Goal: Task Accomplishment & Management: Complete application form

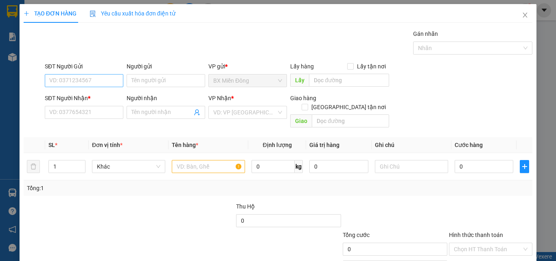
click at [81, 80] on input "SĐT Người Gửi" at bounding box center [84, 80] width 79 height 13
type input "0972809257"
click at [146, 81] on input "Người gửi" at bounding box center [166, 80] width 79 height 13
type input "D"
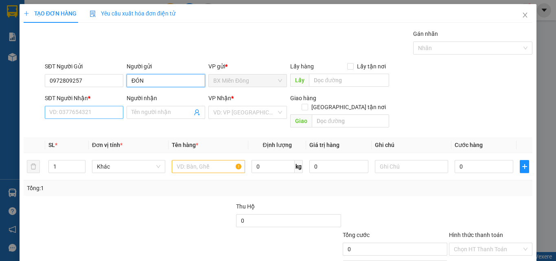
type input "ĐÓN"
click at [92, 115] on input "SĐT Người Nhận *" at bounding box center [84, 112] width 79 height 13
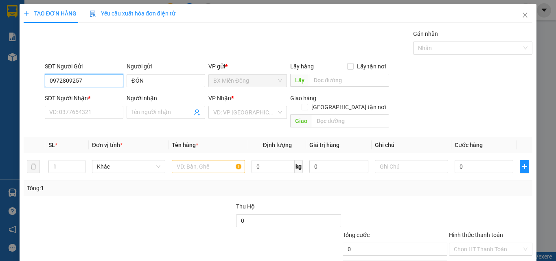
drag, startPoint x: 87, startPoint y: 79, endPoint x: 46, endPoint y: 75, distance: 41.2
click at [46, 75] on input "0972809257" at bounding box center [84, 80] width 79 height 13
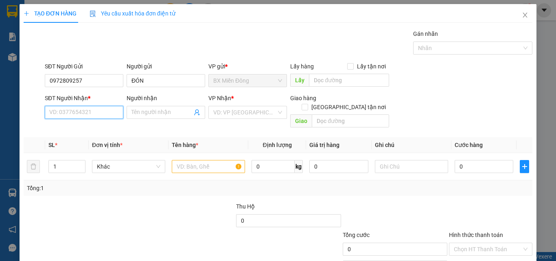
paste input "0972809257"
type input "0972809257"
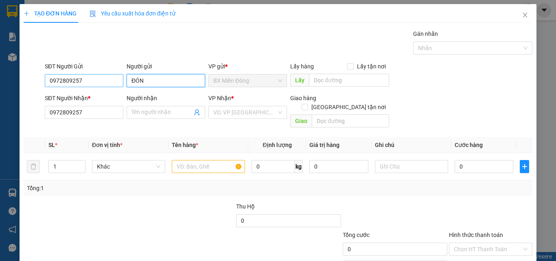
drag, startPoint x: 149, startPoint y: 81, endPoint x: 119, endPoint y: 76, distance: 30.2
click at [119, 76] on div "SĐT Người Gửi 0972809257 Người gửi ĐÓN ĐÓN VP gửi * BX Miền Đông Lấy hàng Lấy t…" at bounding box center [288, 76] width 491 height 28
click at [160, 84] on input "ĐÓN" at bounding box center [166, 80] width 79 height 13
type input "Đ"
click at [170, 104] on div "Người nhận" at bounding box center [166, 100] width 79 height 12
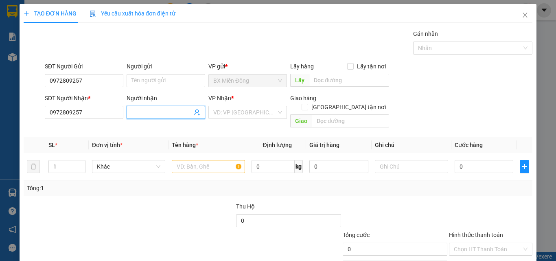
click at [162, 113] on input "Người nhận" at bounding box center [161, 112] width 61 height 9
type input "CHỊ ĐÓN"
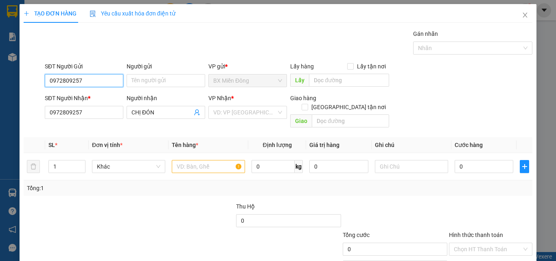
click at [106, 79] on input "0972809257" at bounding box center [84, 80] width 79 height 13
type input "0"
type input "0914304245"
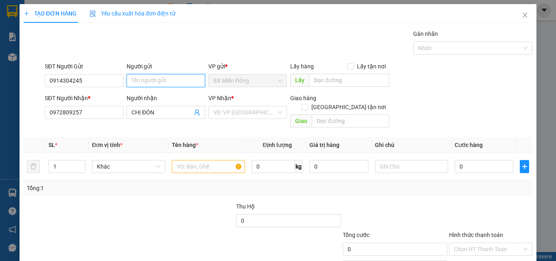
click at [164, 81] on input "Người gửi" at bounding box center [166, 80] width 79 height 13
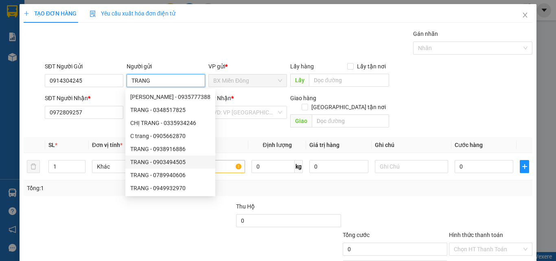
type input "TRANG"
click at [98, 184] on div "Tổng: 1" at bounding box center [121, 188] width 188 height 9
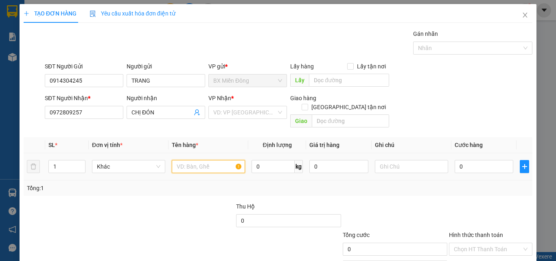
click at [214, 160] on input "text" at bounding box center [208, 166] width 73 height 13
type input "T"
type input "THÙNG XỐP NIÊM PHONG KO KIỂM"
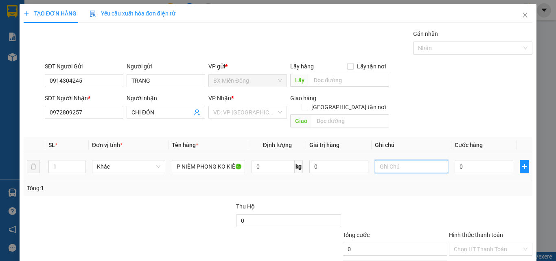
scroll to position [0, 0]
click at [418, 160] on input "text" at bounding box center [411, 166] width 73 height 13
type input "1"
type input "XE35203-0932402011"
click at [258, 99] on div "VP Nhận *" at bounding box center [247, 98] width 79 height 9
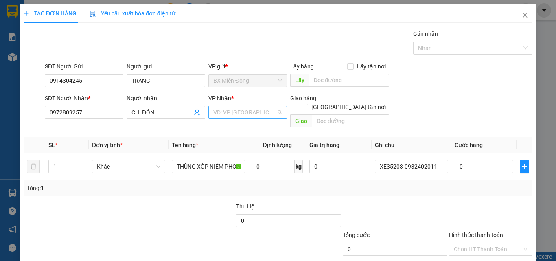
click at [258, 109] on input "search" at bounding box center [244, 112] width 63 height 12
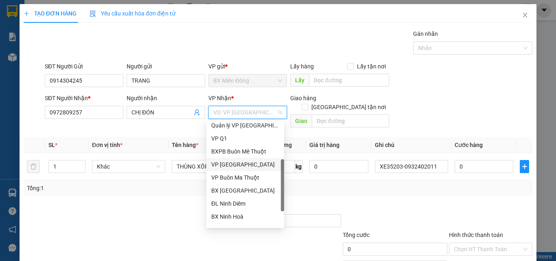
scroll to position [114, 0]
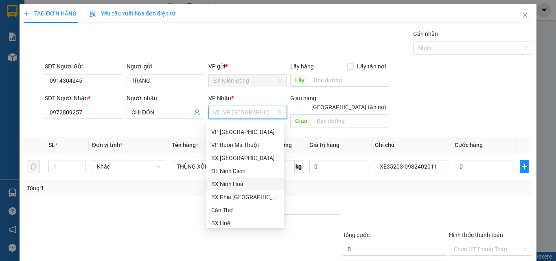
click at [236, 178] on div "BX Ninh Hoà" at bounding box center [245, 183] width 78 height 13
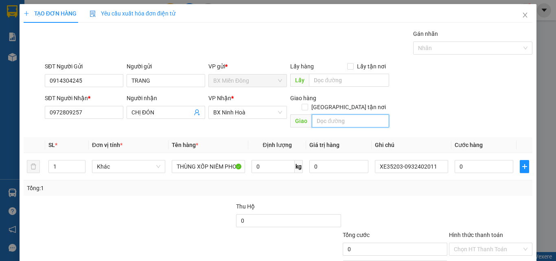
click at [328, 114] on input "text" at bounding box center [350, 120] width 77 height 13
type input "NINH DIÊM"
click at [477, 162] on input "0" at bounding box center [483, 166] width 59 height 13
type input "1"
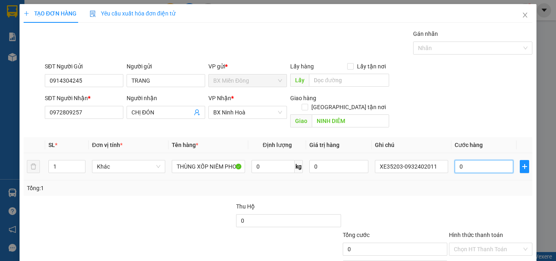
type input "1"
type input "15"
type input "150"
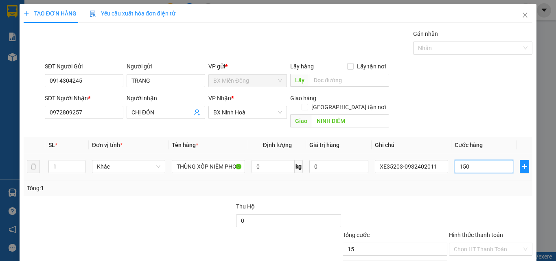
type input "150"
type input "1.500"
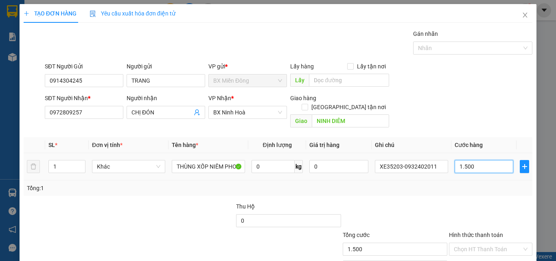
type input "15.000"
type input "150.000"
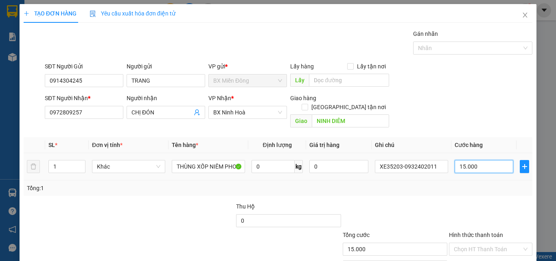
type input "150.000"
click at [411, 202] on div at bounding box center [395, 216] width 106 height 28
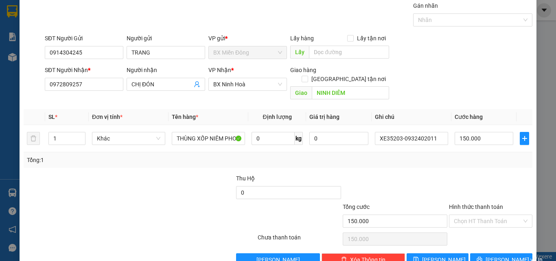
scroll to position [40, 0]
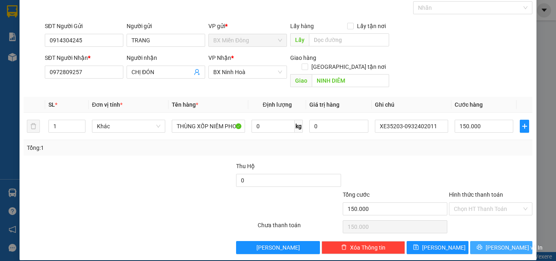
click at [475, 241] on button "[PERSON_NAME] và In" at bounding box center [501, 247] width 62 height 13
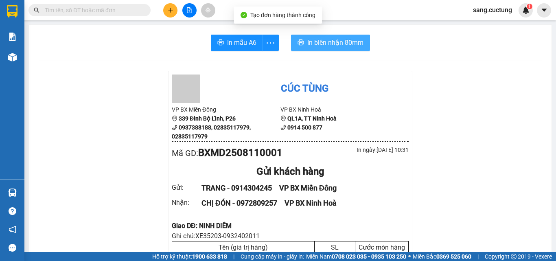
click at [330, 45] on span "In biên nhận 80mm" at bounding box center [335, 42] width 56 height 10
click at [347, 43] on span "In biên nhận 80mm" at bounding box center [335, 42] width 56 height 10
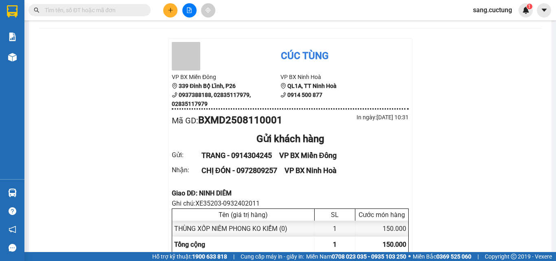
scroll to position [81, 0]
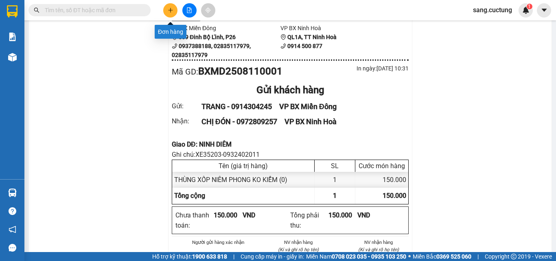
click at [168, 8] on icon "plus" at bounding box center [171, 10] width 6 height 6
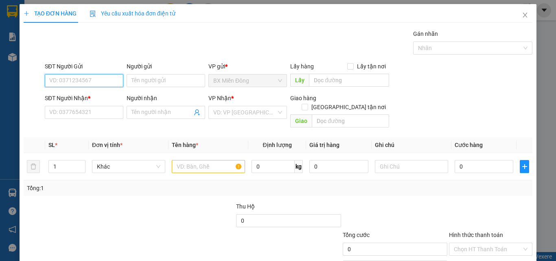
click at [100, 78] on input "SĐT Người Gửi" at bounding box center [84, 80] width 79 height 13
type input "0989018841"
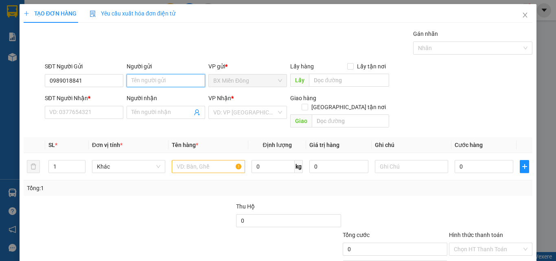
click at [138, 77] on input "Người gửi" at bounding box center [166, 80] width 79 height 13
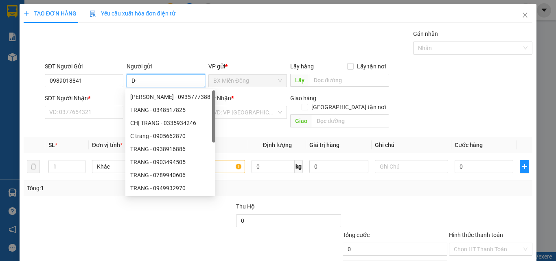
type input "D"
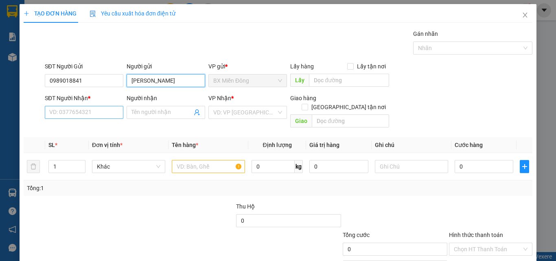
type input "[PERSON_NAME]"
click at [70, 110] on input "SĐT Người Nhận *" at bounding box center [84, 112] width 79 height 13
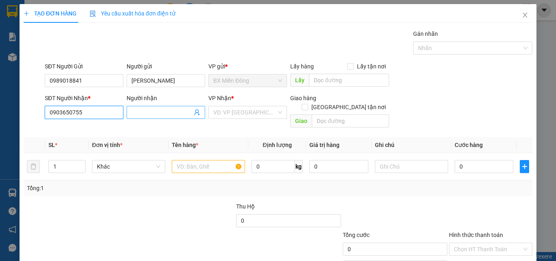
type input "0903650755"
click at [147, 110] on input "Người nhận" at bounding box center [161, 112] width 61 height 9
type input "D"
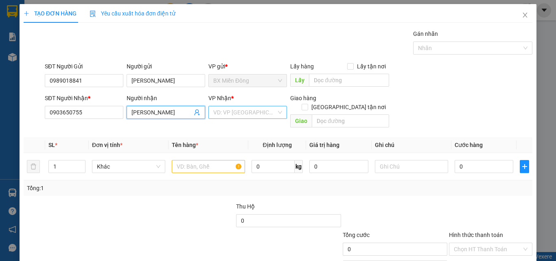
type input "[PERSON_NAME]"
click at [224, 110] on input "search" at bounding box center [244, 112] width 63 height 12
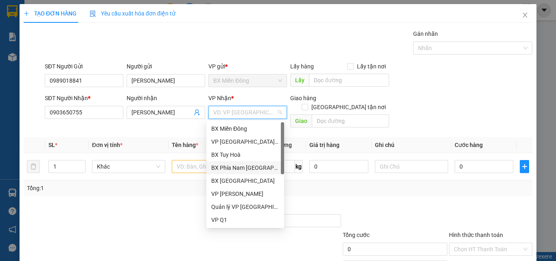
click at [241, 166] on div "BX Phía Nam [GEOGRAPHIC_DATA]" at bounding box center [245, 167] width 68 height 9
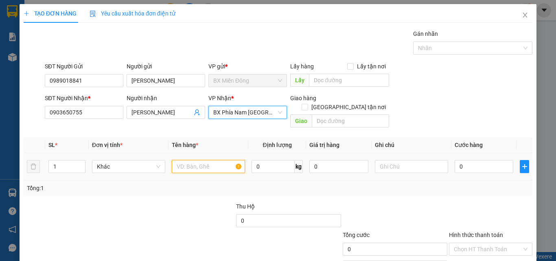
click at [197, 160] on input "text" at bounding box center [208, 166] width 73 height 13
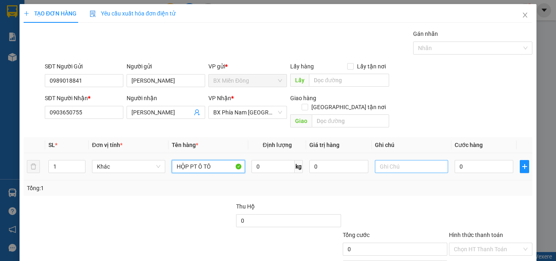
type input "HỘP PT Ô TÔ"
click at [376, 160] on input "text" at bounding box center [411, 166] width 73 height 13
type input "XE68013-0909225224"
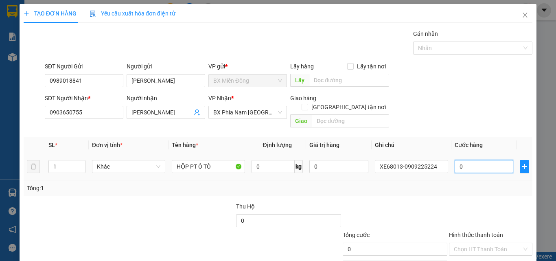
click at [469, 160] on input "0" at bounding box center [483, 166] width 59 height 13
type input "7"
type input "70"
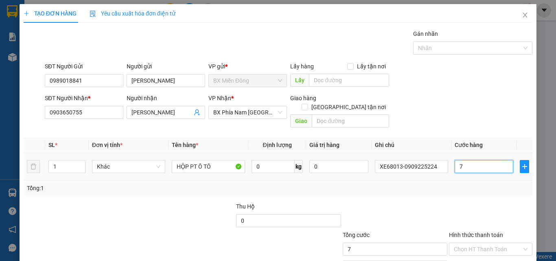
type input "70"
type input "700"
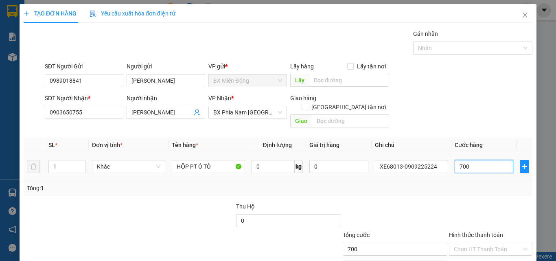
type input "7.000"
type input "70.000"
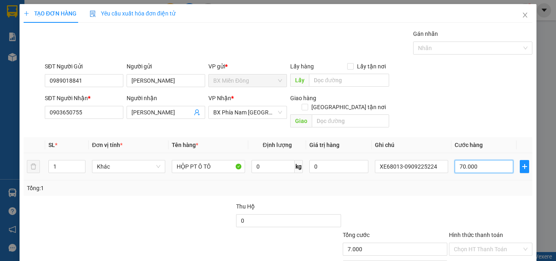
type input "70.000"
type input "700.000"
type input "70.000"
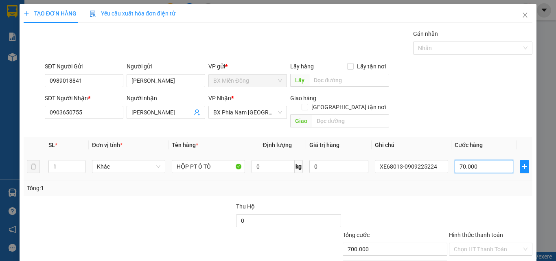
type input "70.000"
click at [444, 189] on div "Transit Pickup Surcharge Ids Transit Deliver Surcharge Ids Transit Deliver Surc…" at bounding box center [278, 161] width 509 height 265
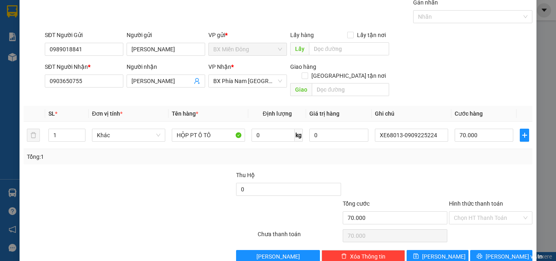
scroll to position [40, 0]
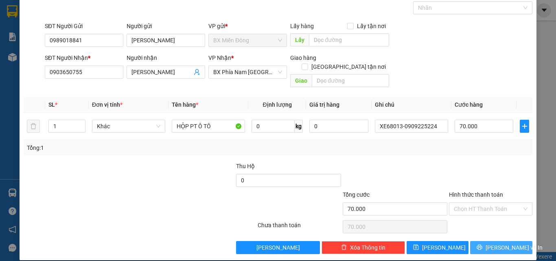
click at [493, 243] on span "[PERSON_NAME] và In" at bounding box center [513, 247] width 57 height 9
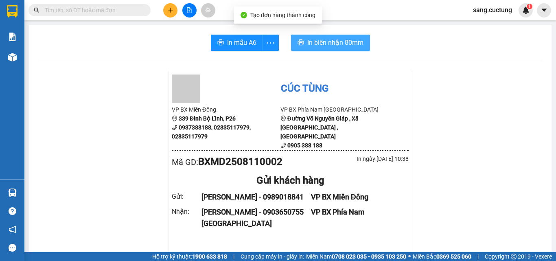
click at [351, 37] on button "In biên nhận 80mm" at bounding box center [330, 43] width 79 height 16
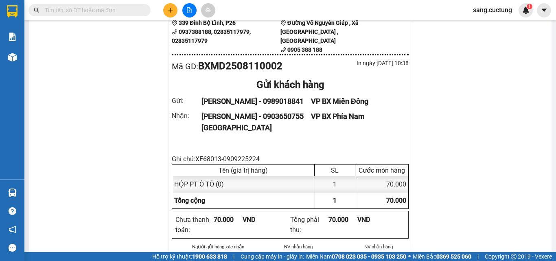
scroll to position [81, 0]
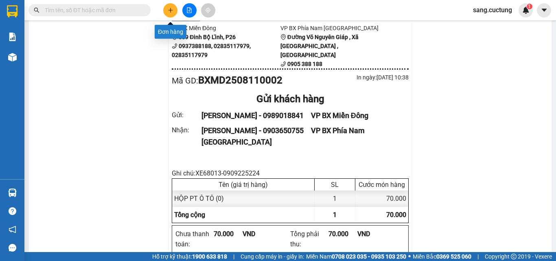
click at [171, 7] on button at bounding box center [170, 10] width 14 height 14
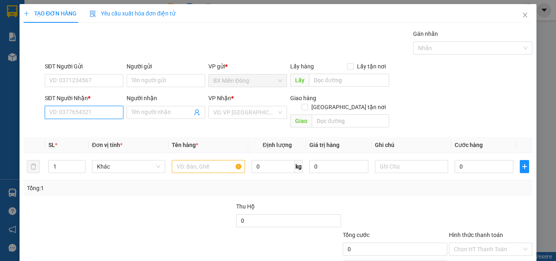
click at [72, 114] on input "SĐT Người Nhận *" at bounding box center [84, 112] width 79 height 13
type input "0961414305"
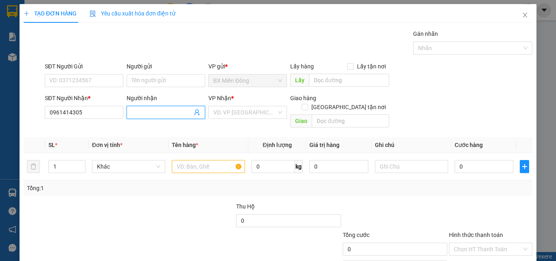
click at [160, 110] on input "Người nhận" at bounding box center [161, 112] width 61 height 9
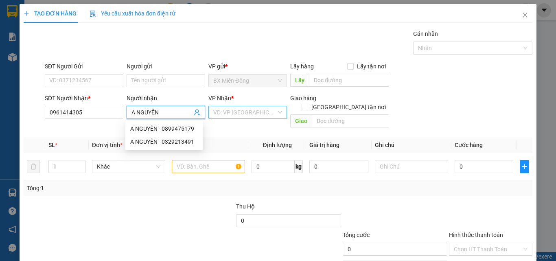
type input "A NGUYÊN"
click at [230, 114] on input "search" at bounding box center [244, 112] width 63 height 12
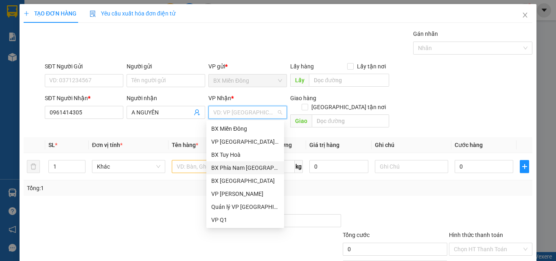
click at [249, 165] on div "BX Phía Nam [GEOGRAPHIC_DATA]" at bounding box center [245, 167] width 68 height 9
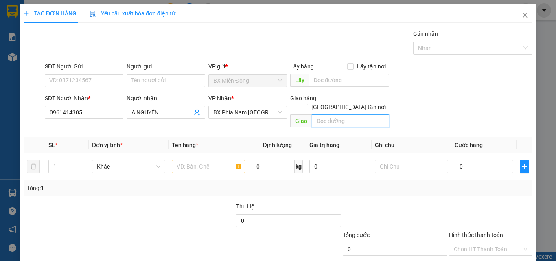
click at [332, 114] on input "text" at bounding box center [350, 120] width 77 height 13
type input "NHIỆT ĐIỆN [GEOGRAPHIC_DATA]"
type input "2"
click at [81, 162] on span "up" at bounding box center [81, 164] width 5 height 5
click at [189, 160] on input "text" at bounding box center [208, 166] width 73 height 13
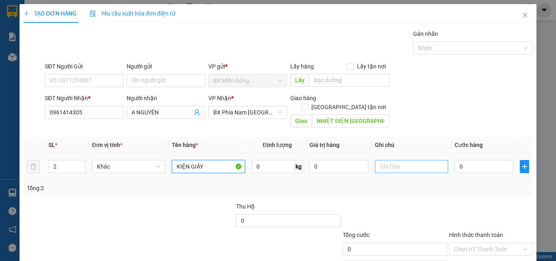
type input "KIỆN GIẤY"
click at [375, 160] on input "text" at bounding box center [411, 166] width 73 height 13
type input "XE08955-0903898996"
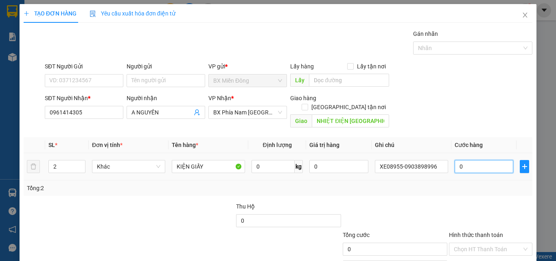
click at [474, 160] on input "0" at bounding box center [483, 166] width 59 height 13
type input "2"
type input "25"
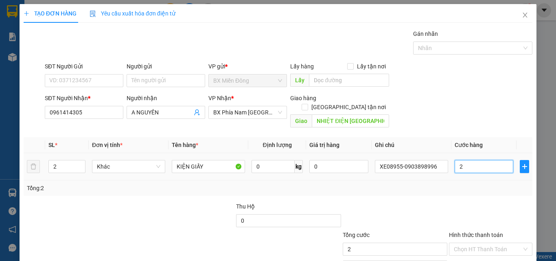
type input "25"
type input "250"
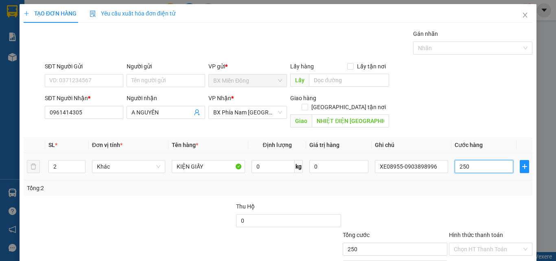
type input "2.500"
type input "25.000"
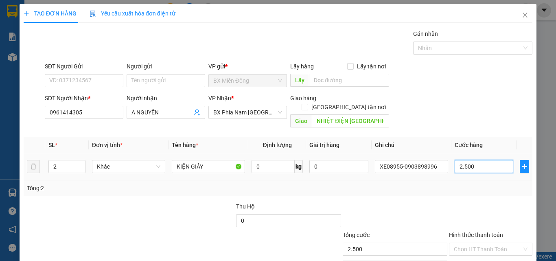
type input "25.000"
type input "250.000"
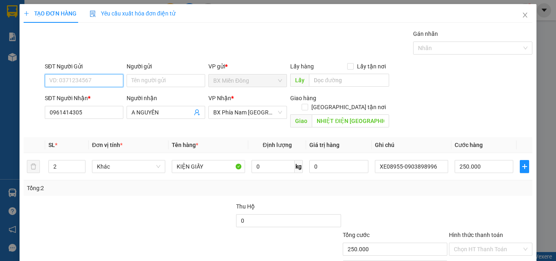
click at [78, 84] on input "SĐT Người Gửi" at bounding box center [84, 80] width 79 height 13
type input "093851912"
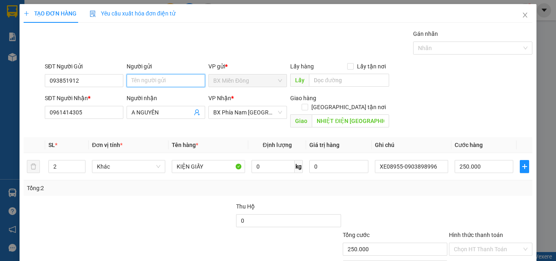
click at [157, 79] on input "Người gửi" at bounding box center [166, 80] width 79 height 13
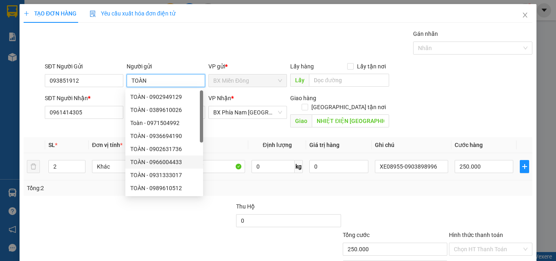
type input "TOÀN"
click at [85, 167] on td "2" at bounding box center [67, 166] width 44 height 27
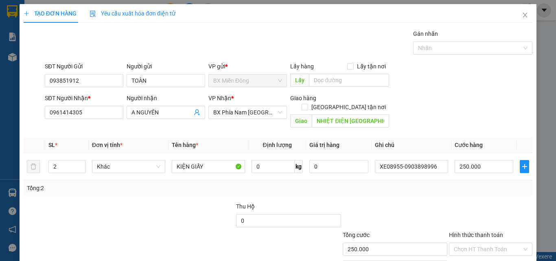
scroll to position [40, 0]
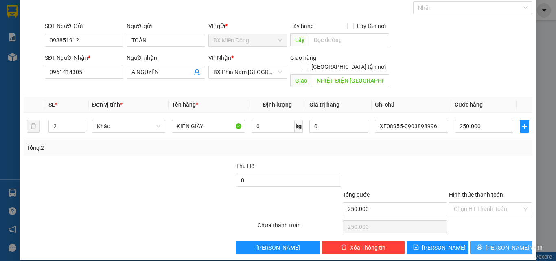
click at [504, 243] on span "[PERSON_NAME] và In" at bounding box center [513, 247] width 57 height 9
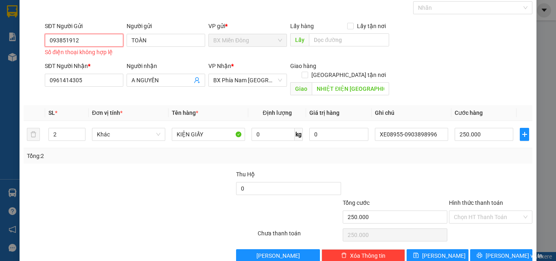
click at [87, 43] on input "093851912" at bounding box center [84, 40] width 79 height 13
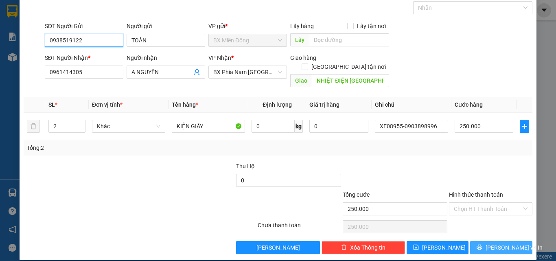
type input "0938519122"
click at [489, 243] on span "[PERSON_NAME] và In" at bounding box center [513, 247] width 57 height 9
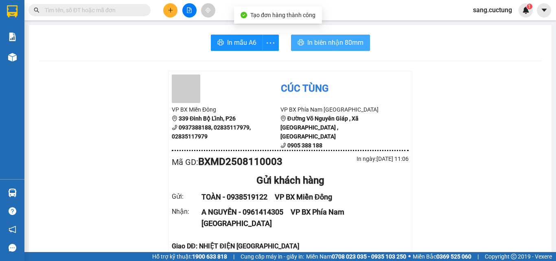
click at [332, 43] on span "In biên nhận 80mm" at bounding box center [335, 42] width 56 height 10
click at [317, 42] on span "In biên nhận 80mm" at bounding box center [335, 42] width 56 height 10
